Goal: Find specific page/section: Find specific page/section

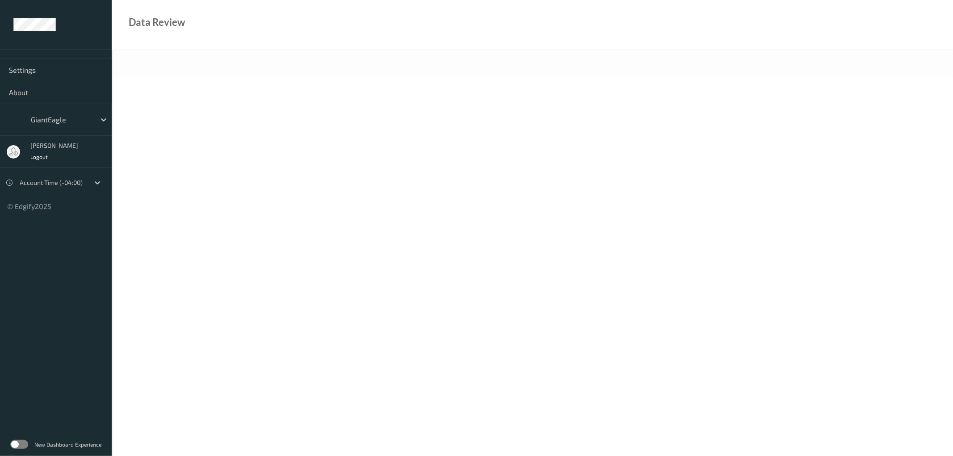
click at [24, 441] on label at bounding box center [19, 444] width 18 height 9
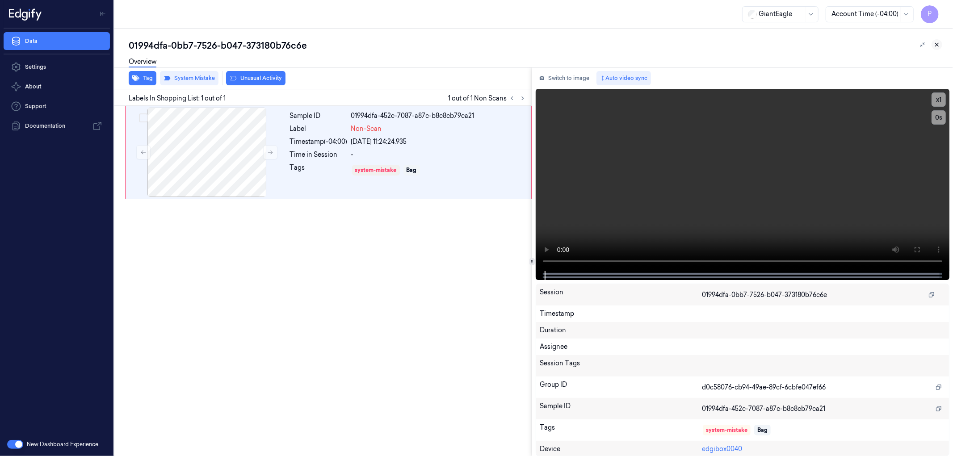
click at [935, 43] on icon at bounding box center [937, 45] width 6 height 6
